Goal: Use online tool/utility

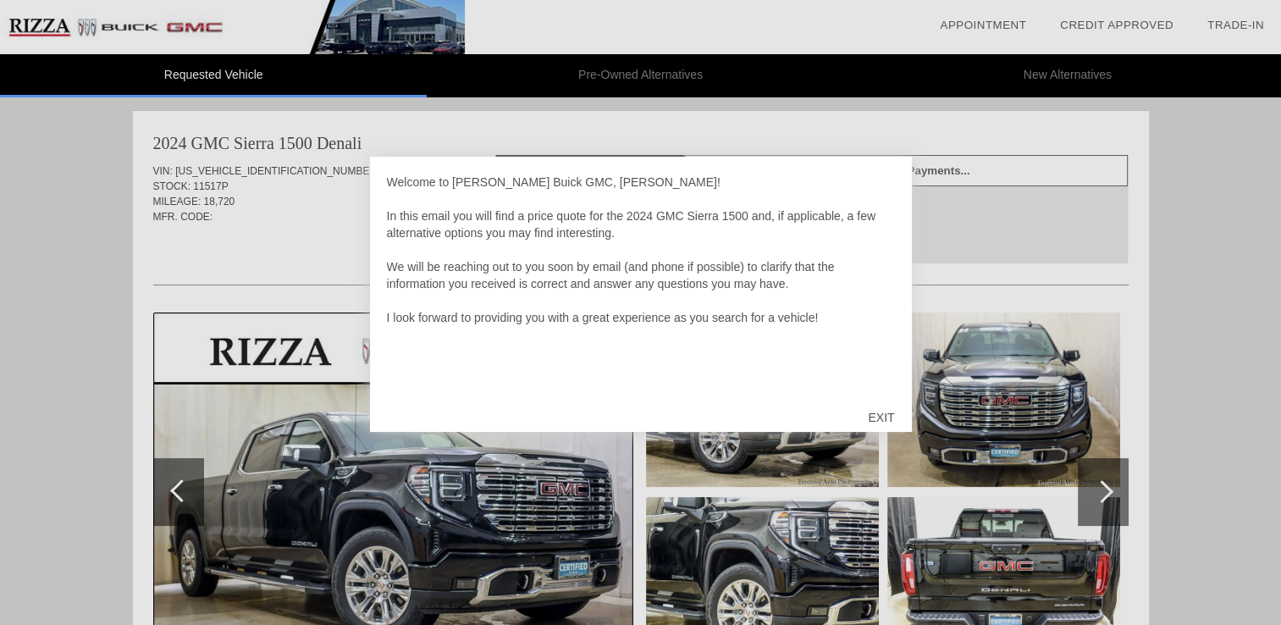
click at [875, 406] on div "EXIT" at bounding box center [881, 417] width 60 height 51
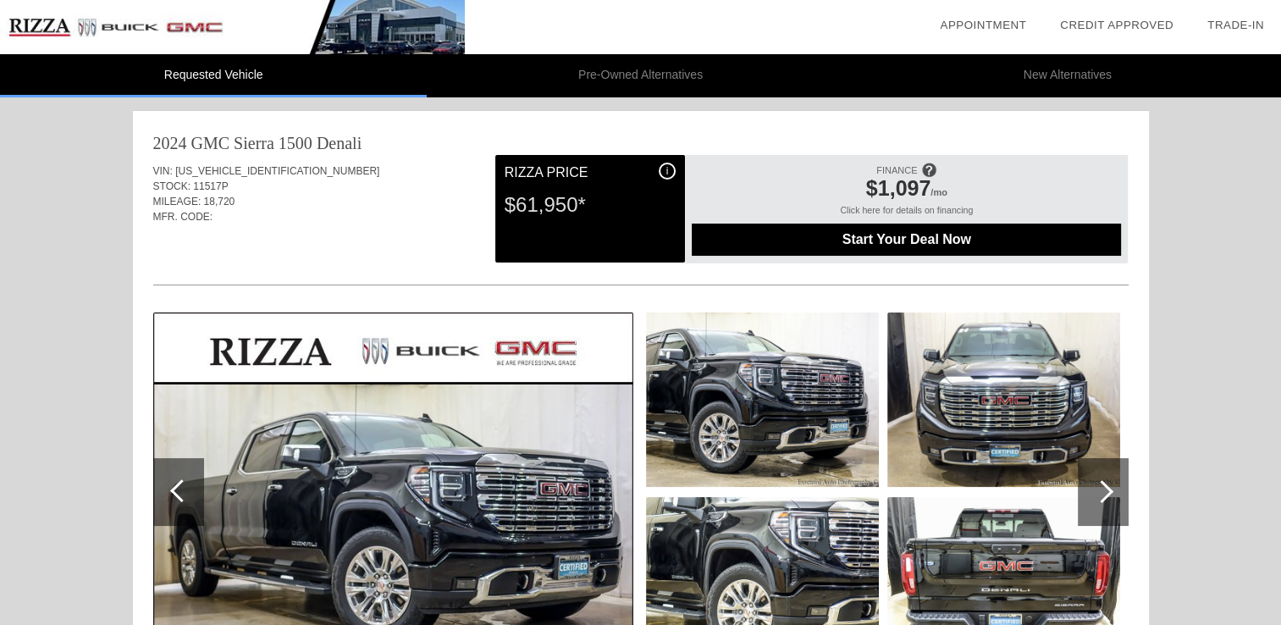
click at [1107, 486] on div at bounding box center [1102, 491] width 23 height 23
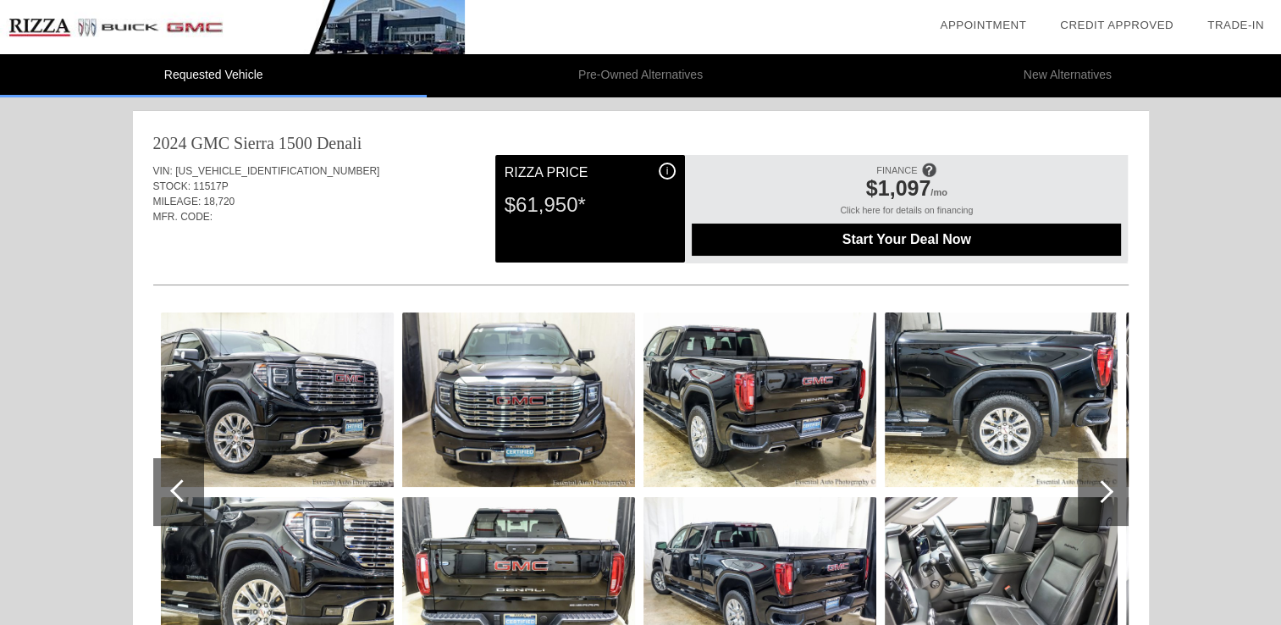
click at [1107, 486] on div at bounding box center [1102, 491] width 23 height 23
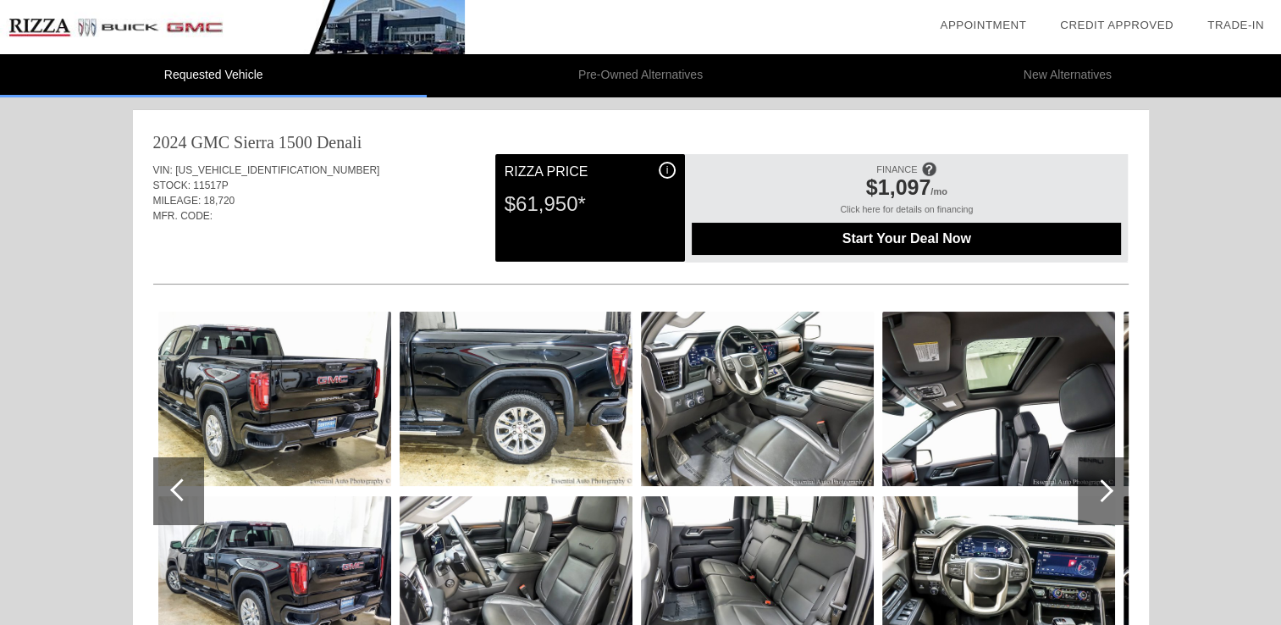
click at [1107, 486] on div at bounding box center [1102, 490] width 23 height 23
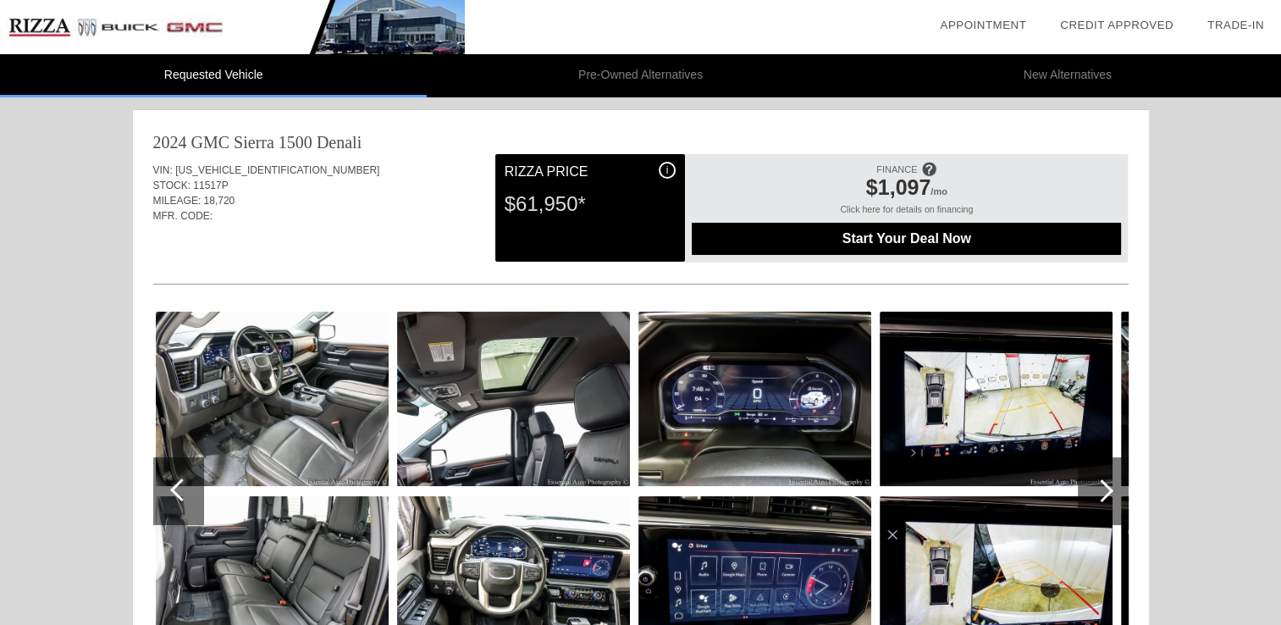
click at [1107, 486] on div at bounding box center [1102, 490] width 23 height 23
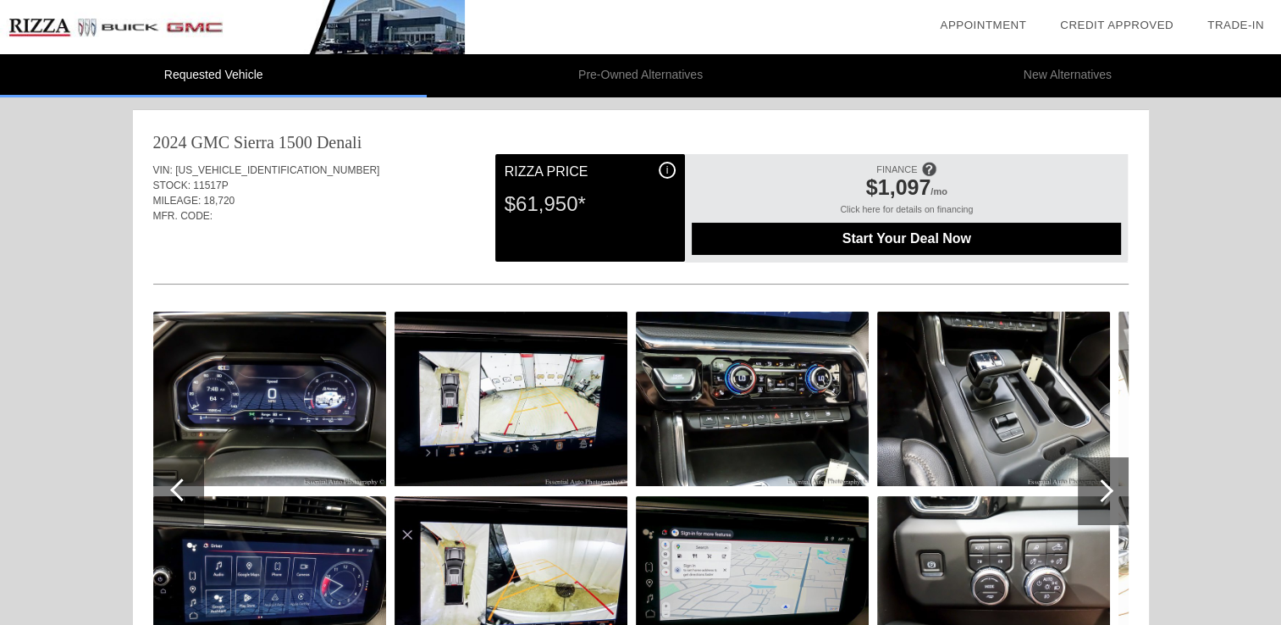
click at [1114, 493] on div at bounding box center [1103, 491] width 51 height 68
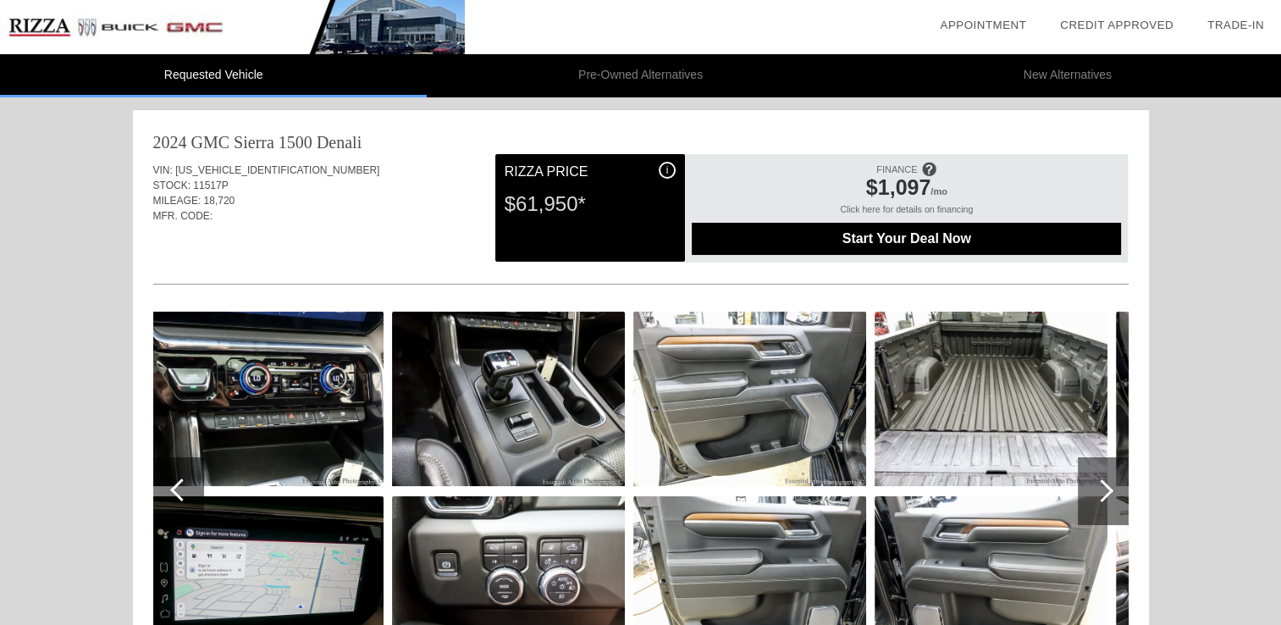
click at [1114, 493] on div at bounding box center [1103, 491] width 51 height 68
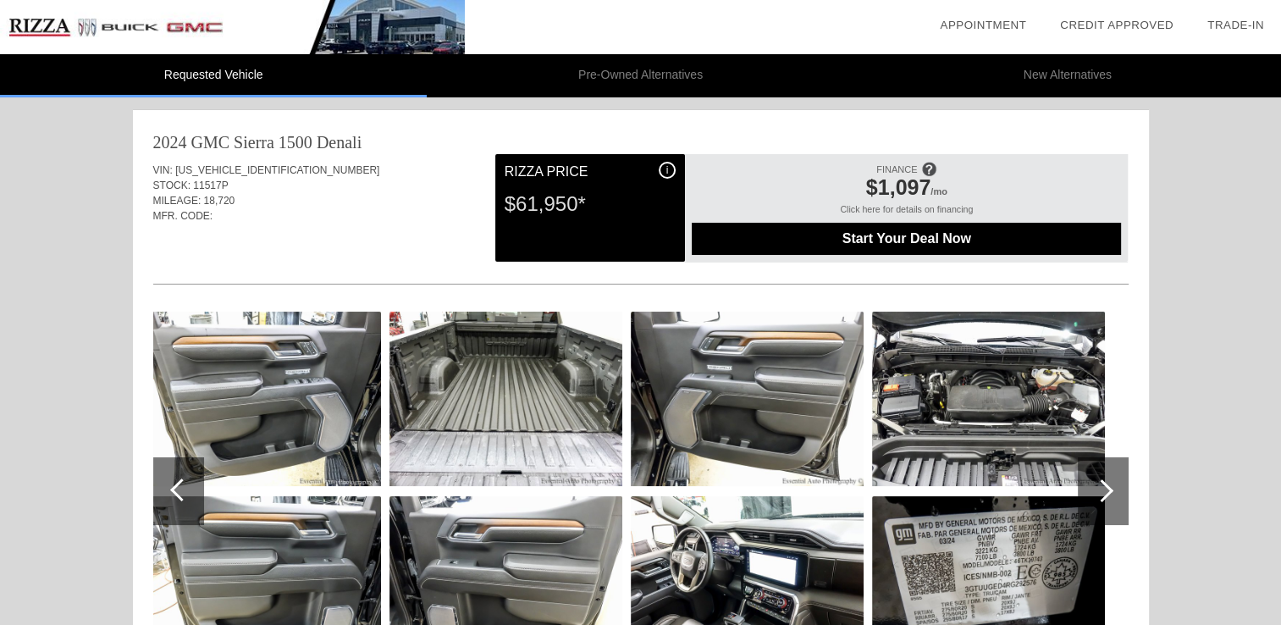
click at [1114, 493] on div at bounding box center [1103, 491] width 51 height 68
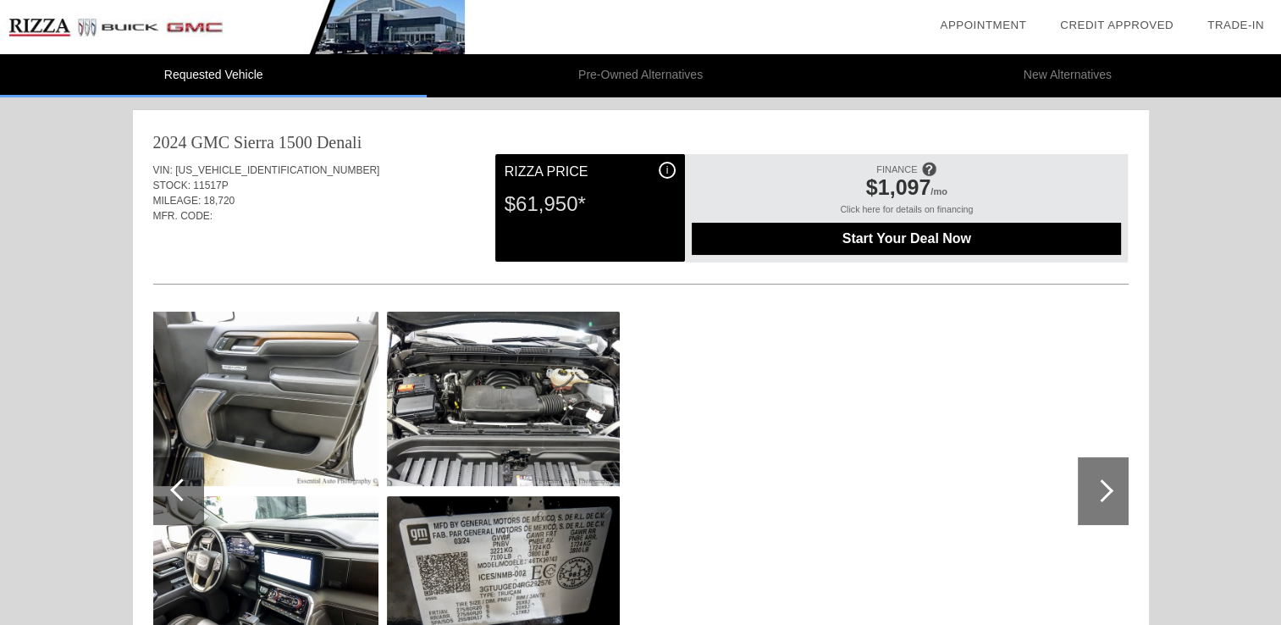
click at [1114, 493] on div at bounding box center [1103, 491] width 51 height 68
click at [186, 486] on div at bounding box center [181, 489] width 23 height 23
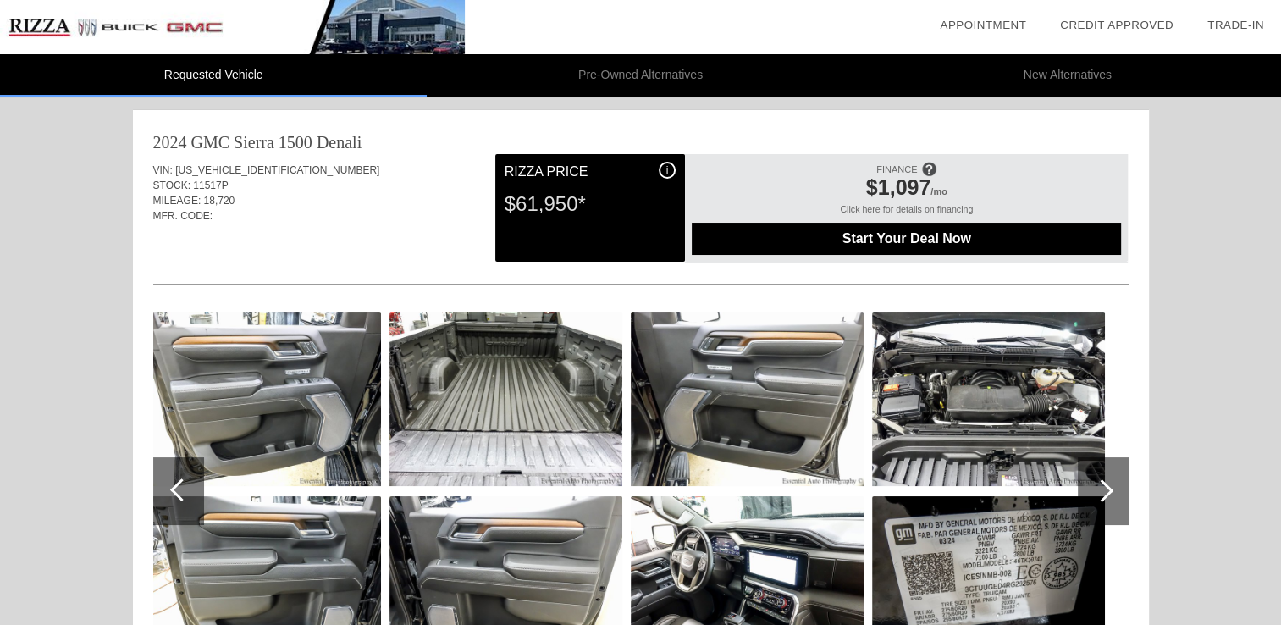
click at [186, 486] on div at bounding box center [181, 489] width 23 height 23
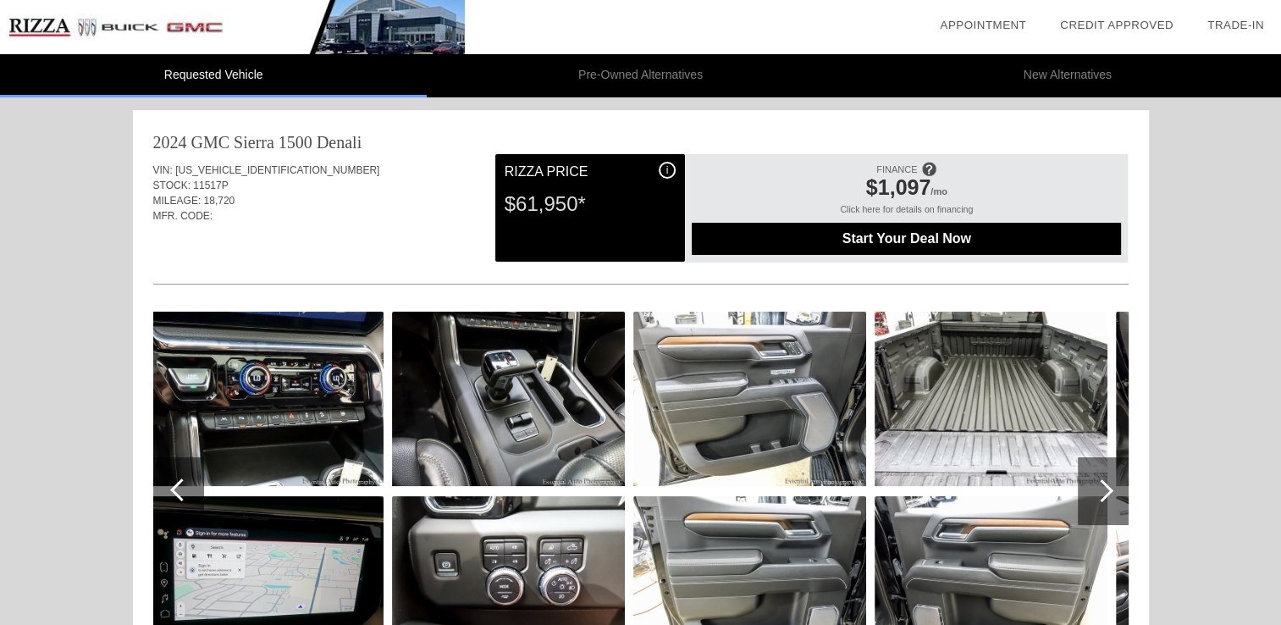
click at [186, 486] on div at bounding box center [181, 489] width 23 height 23
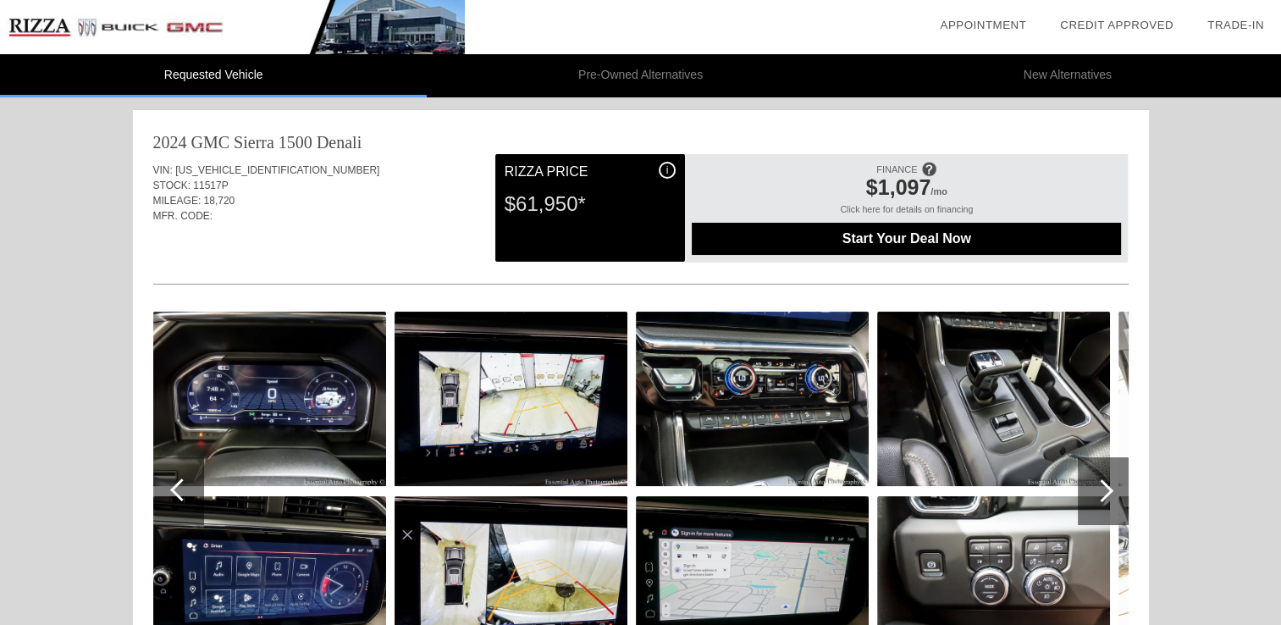
click at [186, 486] on div at bounding box center [181, 489] width 23 height 23
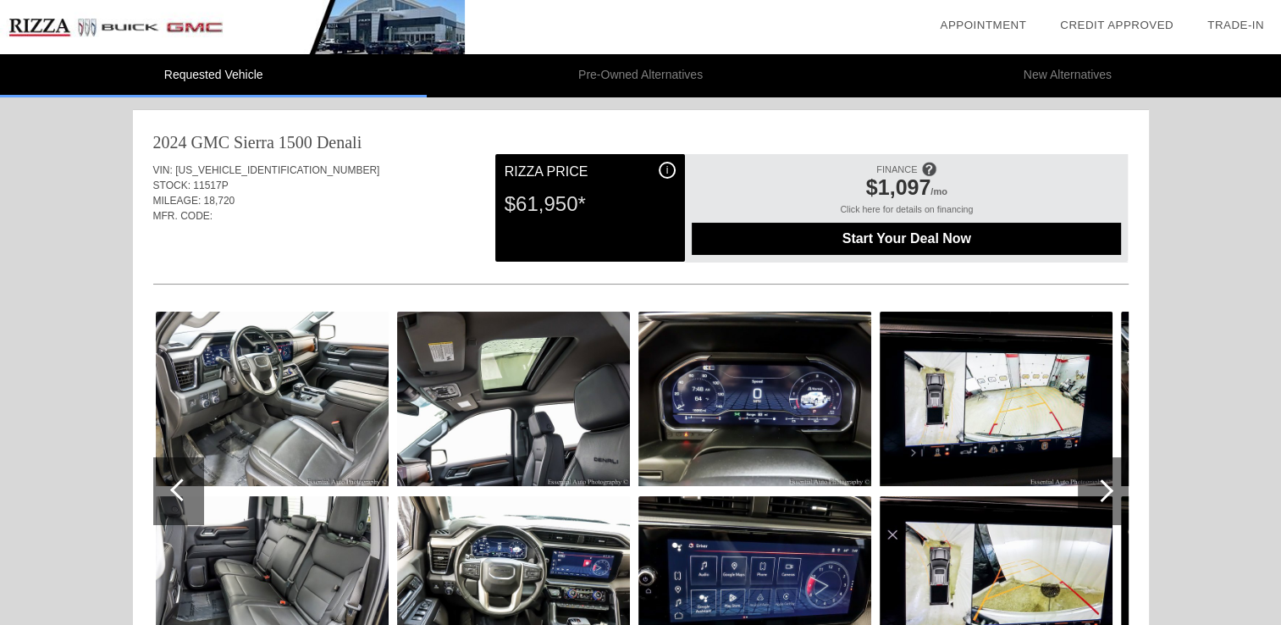
click at [186, 486] on div at bounding box center [181, 489] width 23 height 23
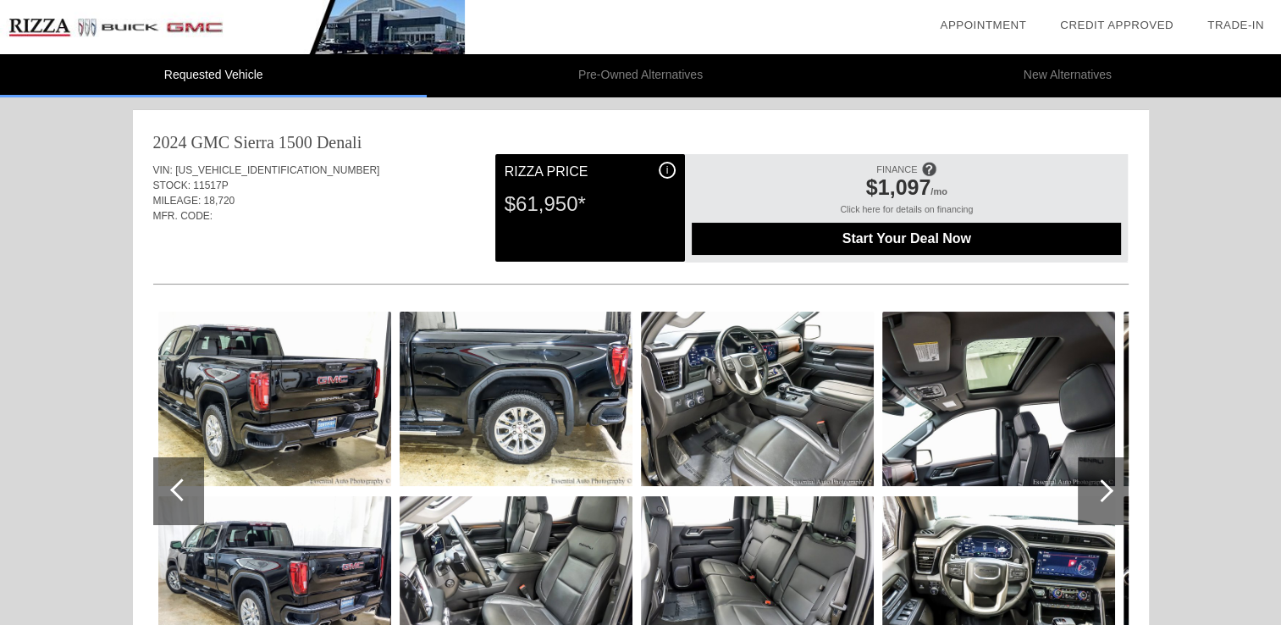
click at [186, 486] on div at bounding box center [181, 489] width 23 height 23
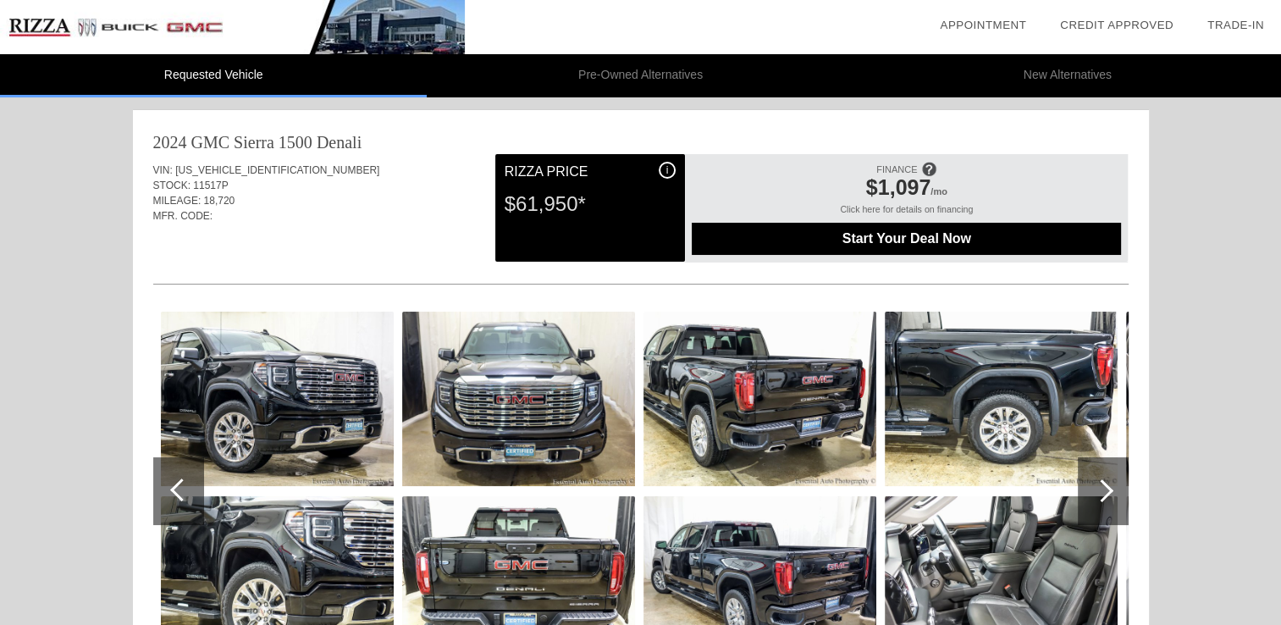
click at [179, 488] on div at bounding box center [181, 489] width 23 height 23
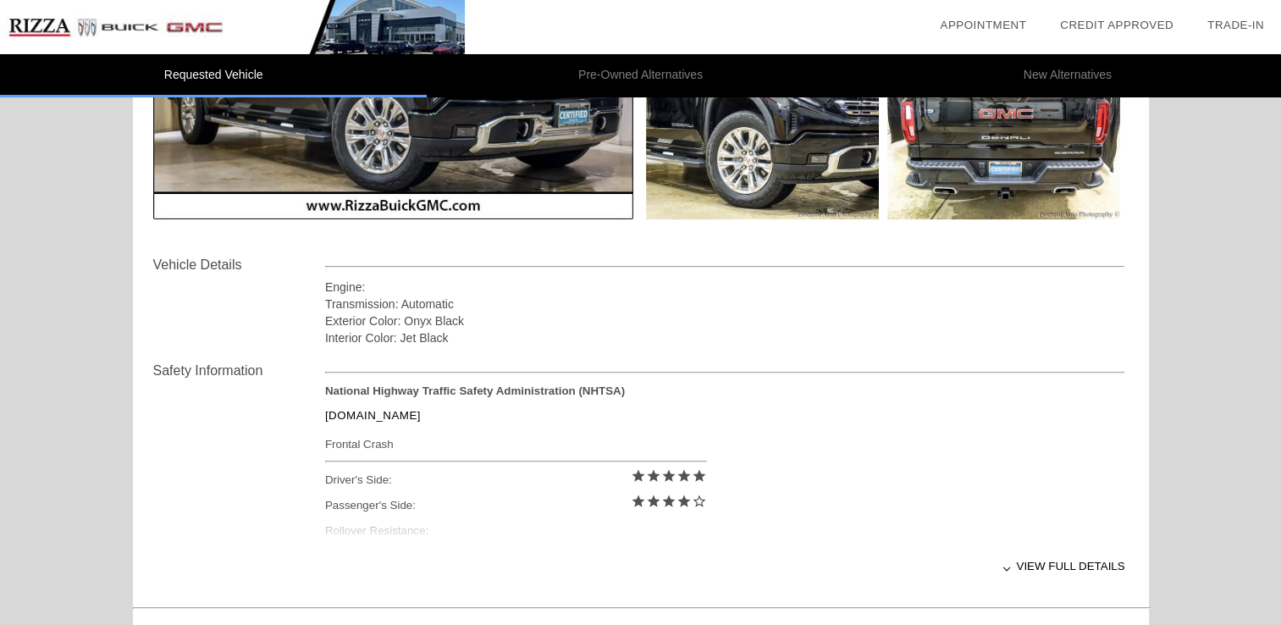
scroll to position [458, 0]
